Goal: Task Accomplishment & Management: Use online tool/utility

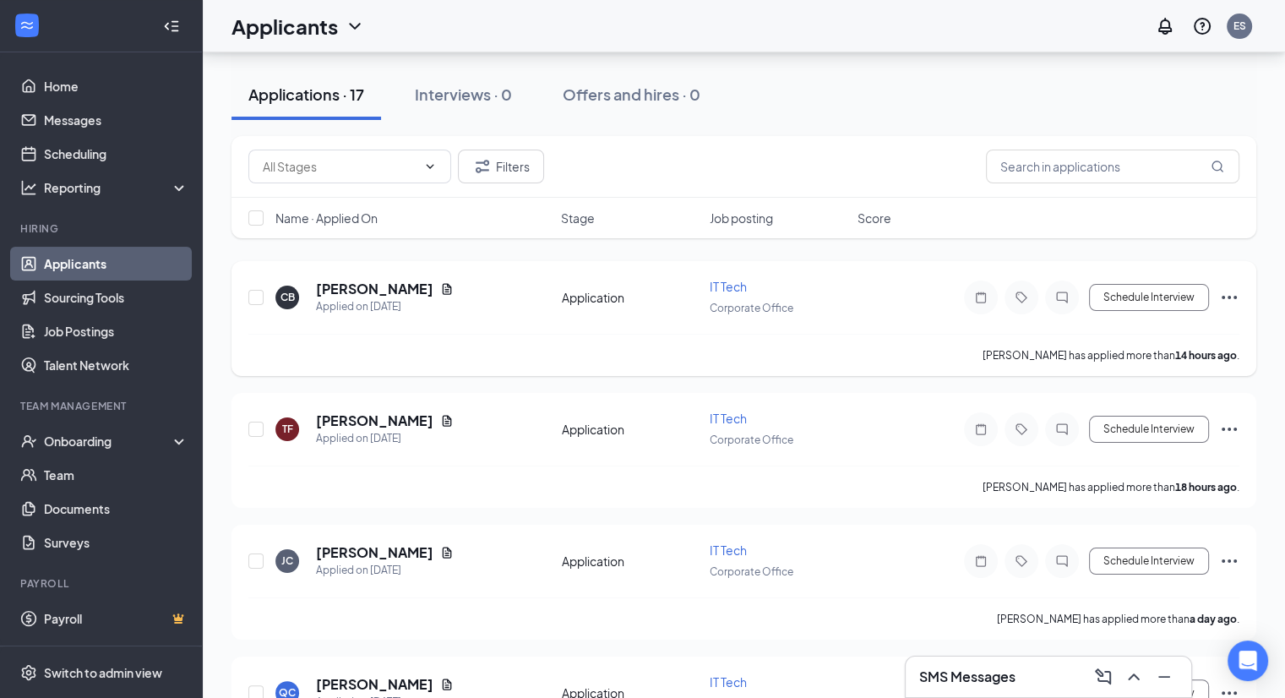
scroll to position [144, 0]
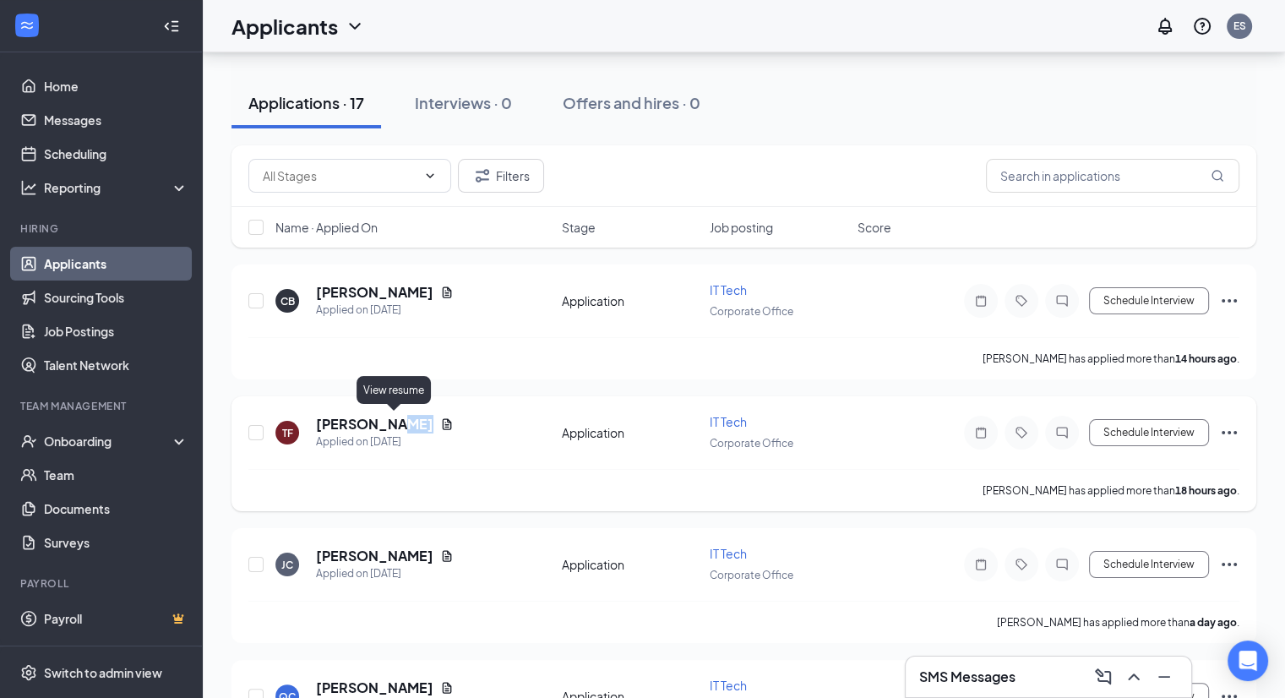
click at [440, 424] on icon "Document" at bounding box center [447, 424] width 14 height 14
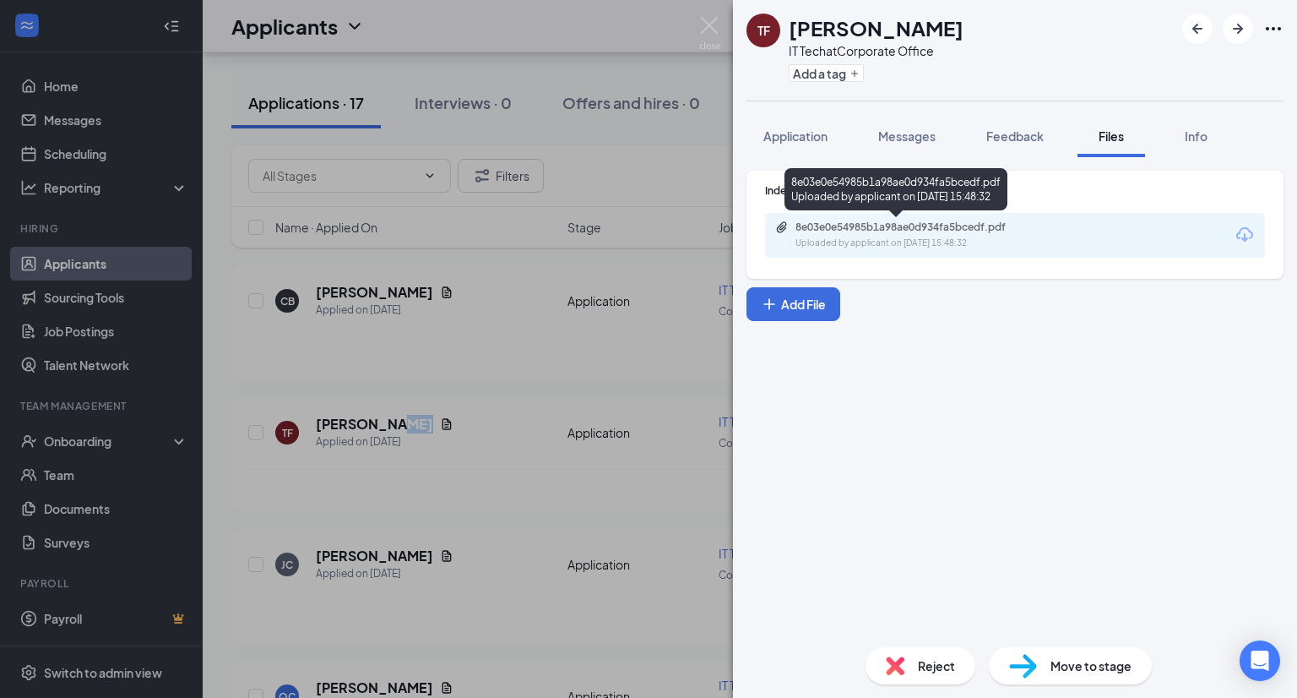
click at [844, 220] on div "8e03e0e54985b1a98ae0d934fa5bcedf.pdf" at bounding box center [914, 227] width 236 height 14
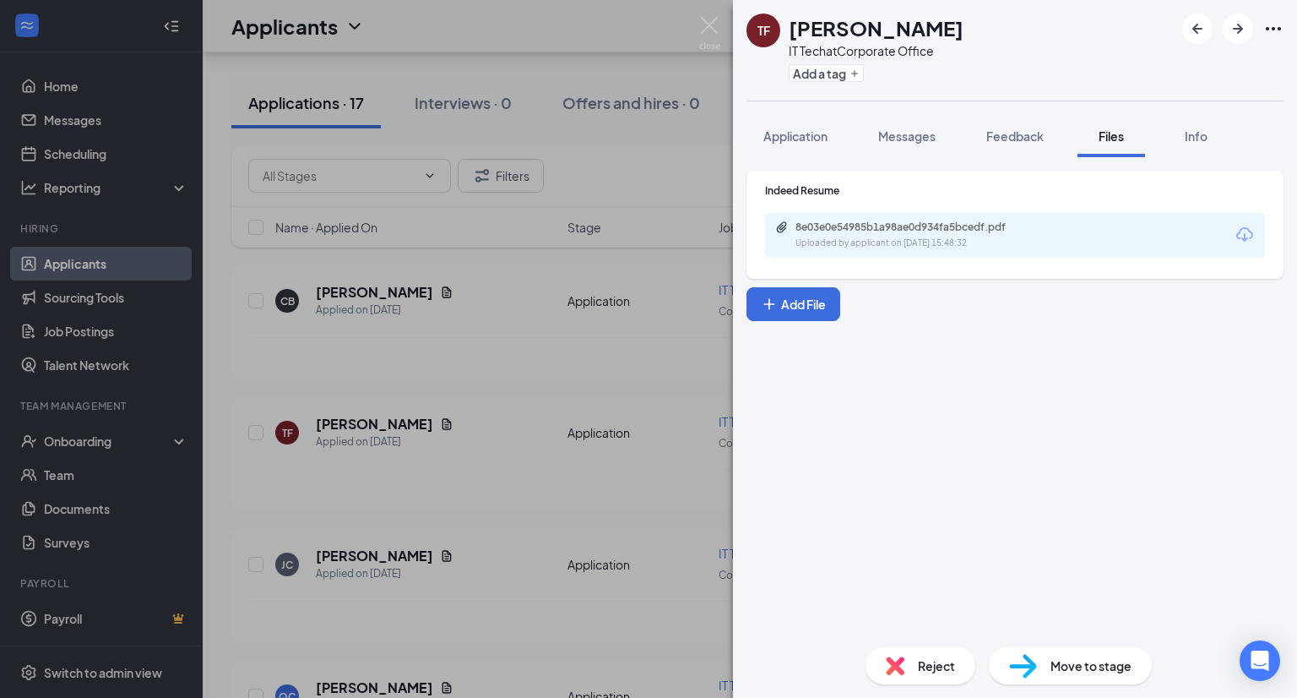
click at [490, 379] on div "TF [PERSON_NAME] IT Tech at Corporate Office Add a tag Application Messages Fee…" at bounding box center [648, 349] width 1297 height 698
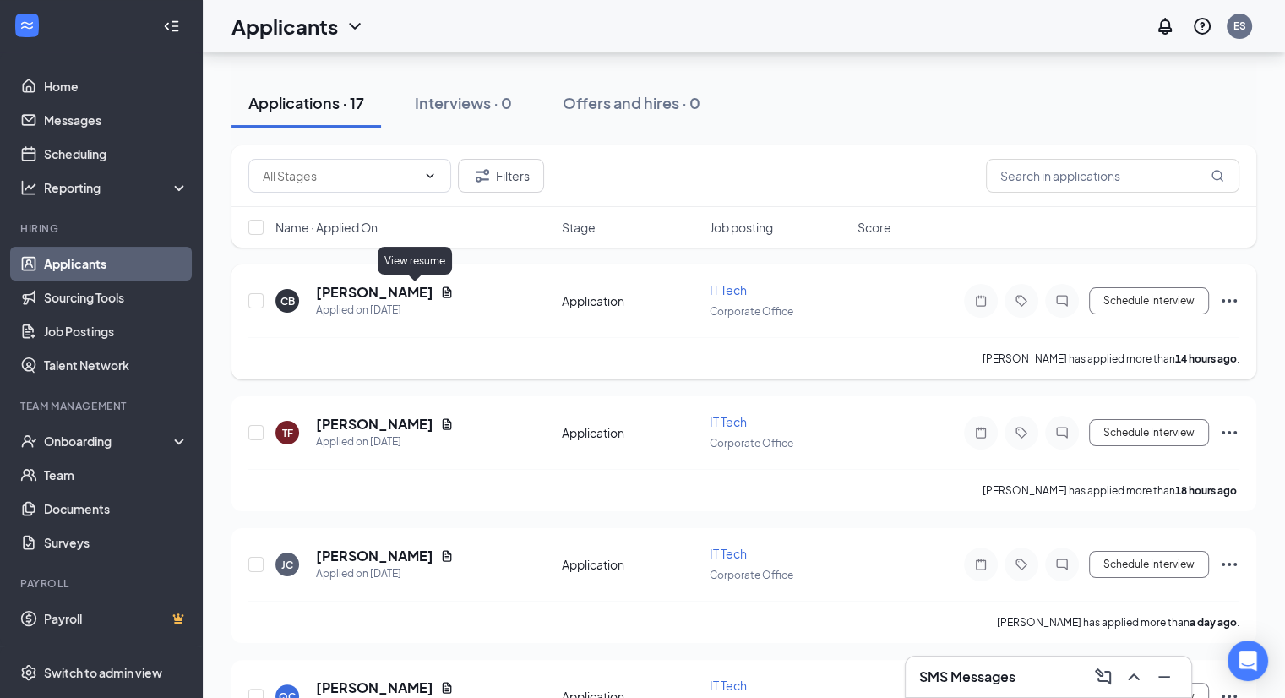
click at [440, 290] on icon "Document" at bounding box center [447, 292] width 14 height 14
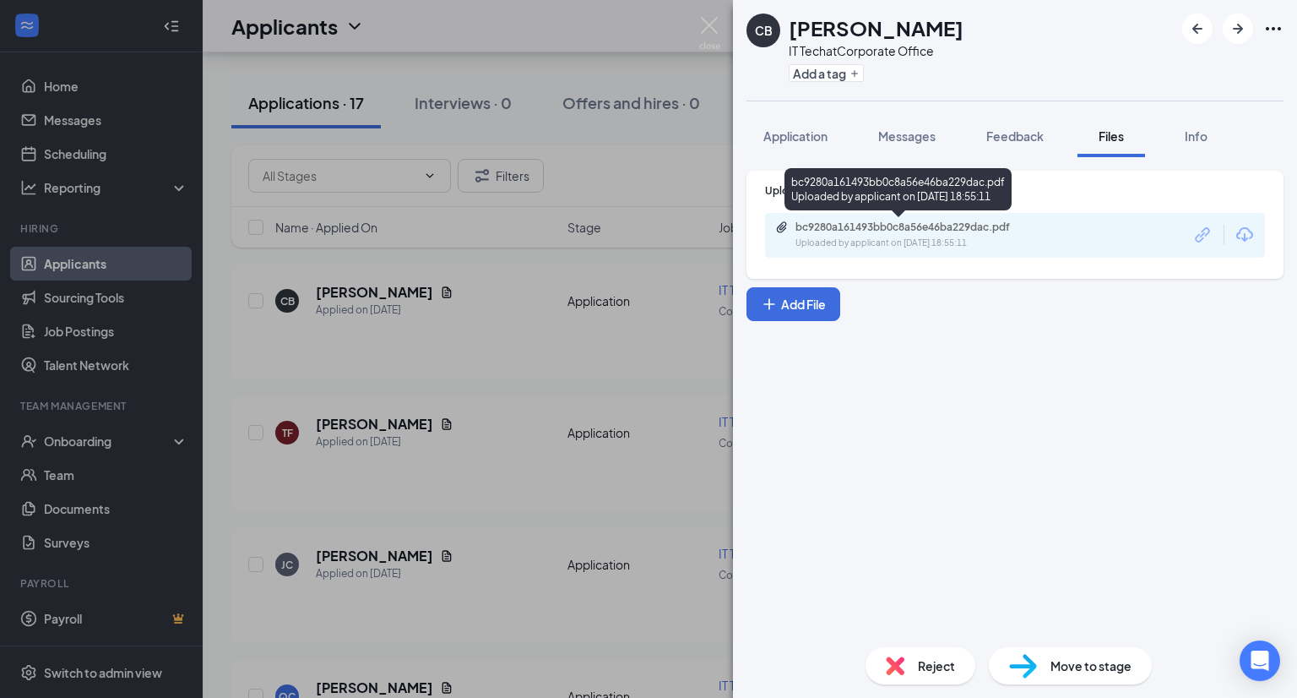
click at [879, 220] on div "bc9280a161493bb0c8a56e46ba229dac.pdf" at bounding box center [914, 227] width 236 height 14
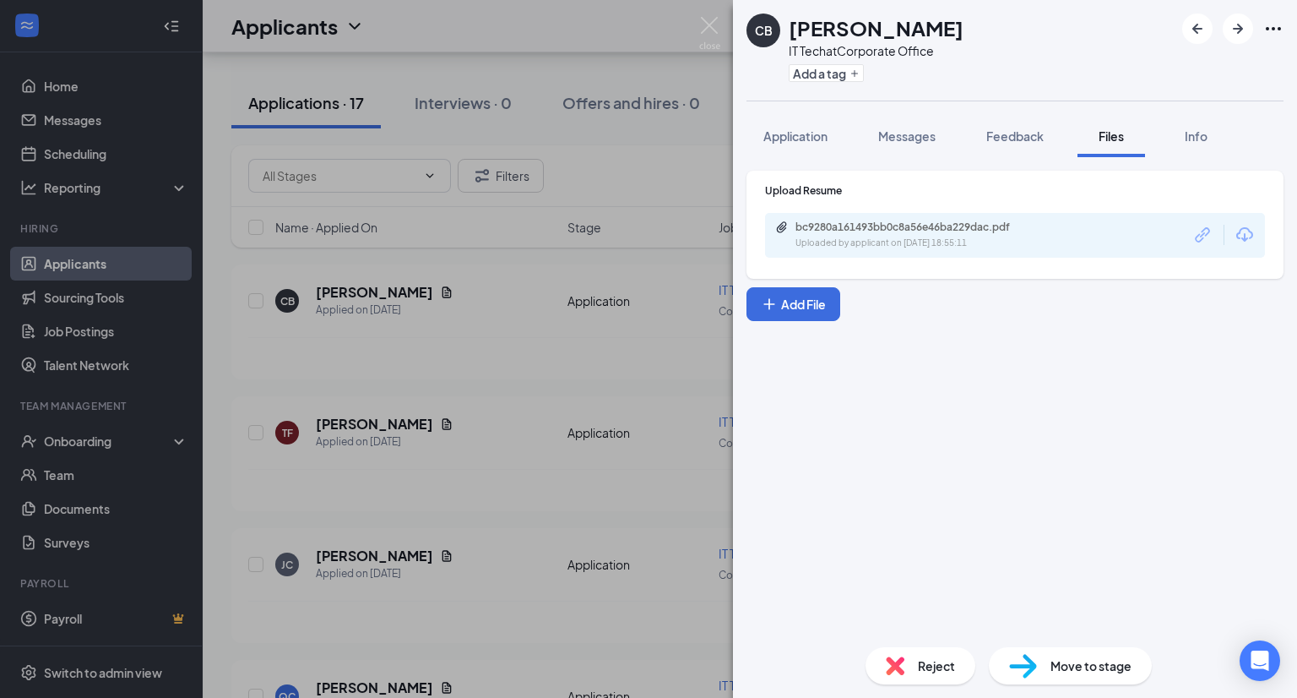
click at [459, 379] on div "CB [PERSON_NAME] IT Tech at Corporate Office Add a tag Application Messages Fee…" at bounding box center [648, 349] width 1297 height 698
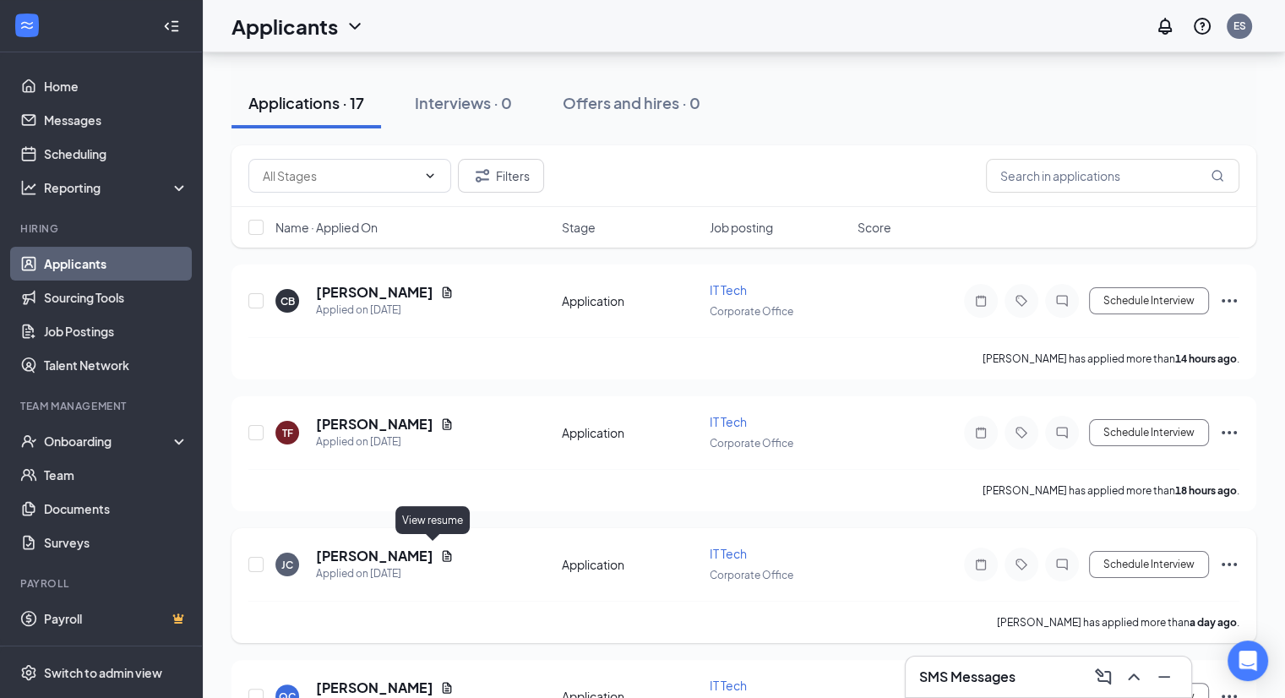
click at [440, 552] on icon "Document" at bounding box center [447, 556] width 14 height 14
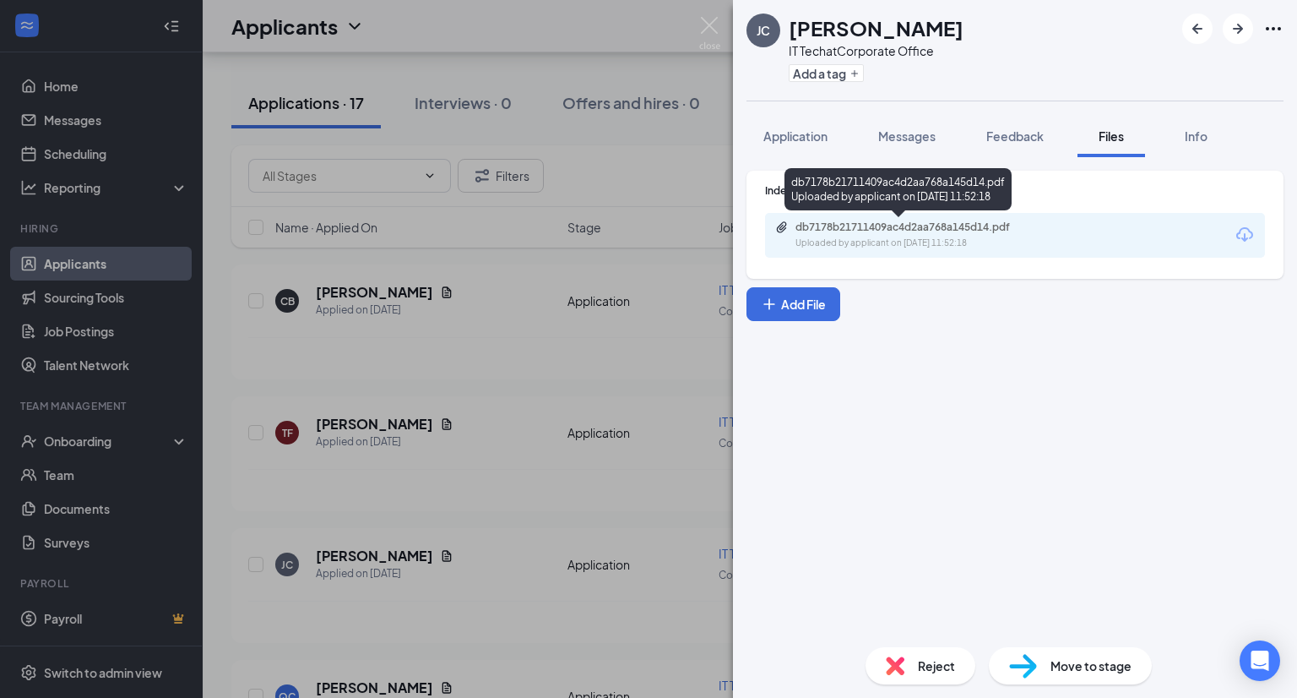
click at [814, 237] on div "Uploaded by applicant on [DATE] 11:52:18" at bounding box center [922, 243] width 253 height 14
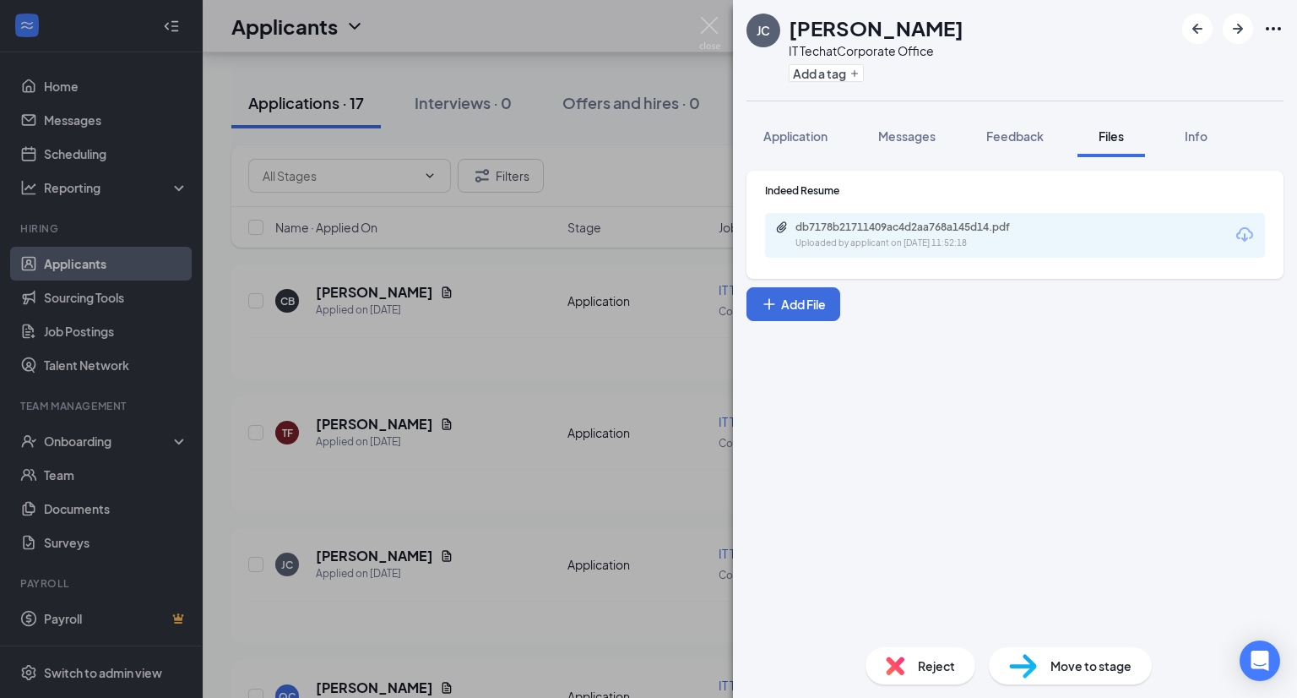
click at [565, 161] on div "[PERSON_NAME] [PERSON_NAME] IT Tech at Corporate Office Add a tag Application M…" at bounding box center [648, 349] width 1297 height 698
